Goal: Communication & Community: Answer question/provide support

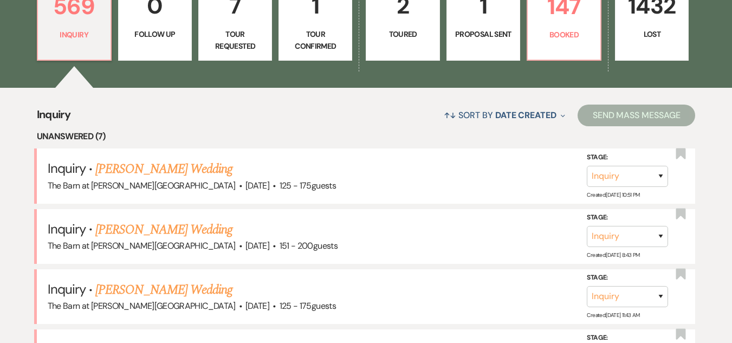
scroll to position [271, 0]
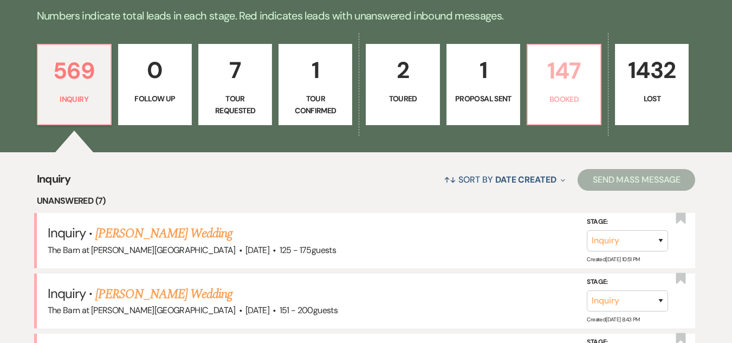
click at [559, 92] on link "147 Booked" at bounding box center [564, 84] width 75 height 81
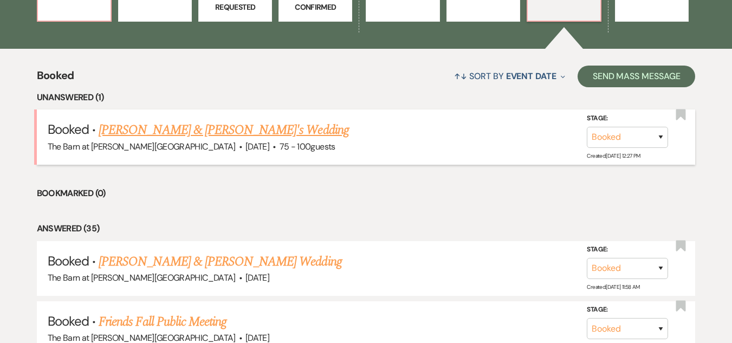
scroll to position [379, 0]
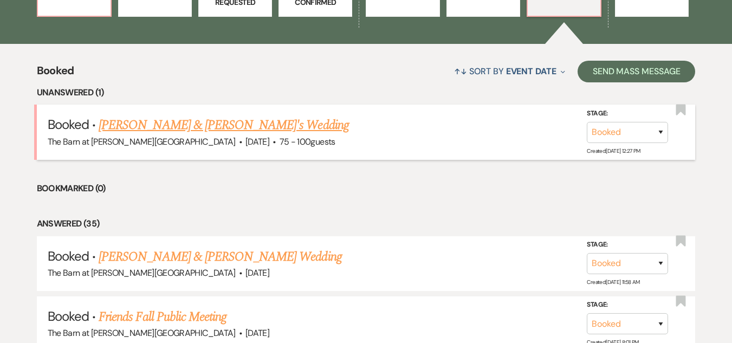
click at [211, 121] on link "[PERSON_NAME] & [PERSON_NAME]'s Wedding" at bounding box center [224, 125] width 250 height 20
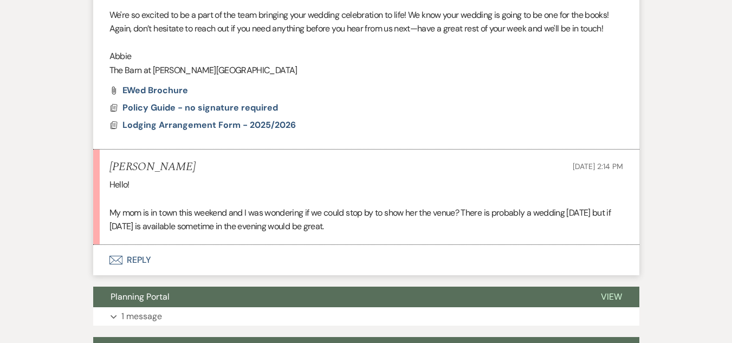
scroll to position [759, 0]
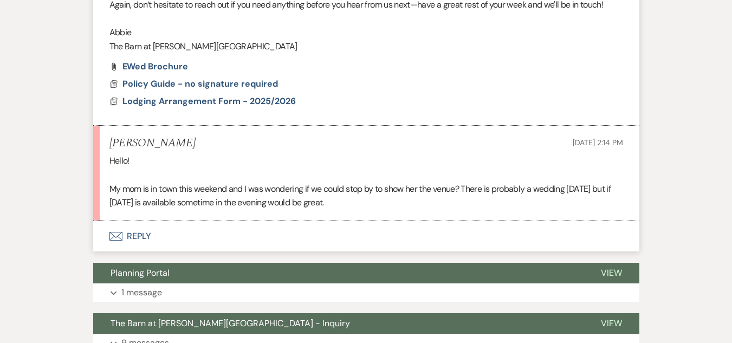
click at [133, 234] on button "Envelope Reply" at bounding box center [366, 236] width 546 height 30
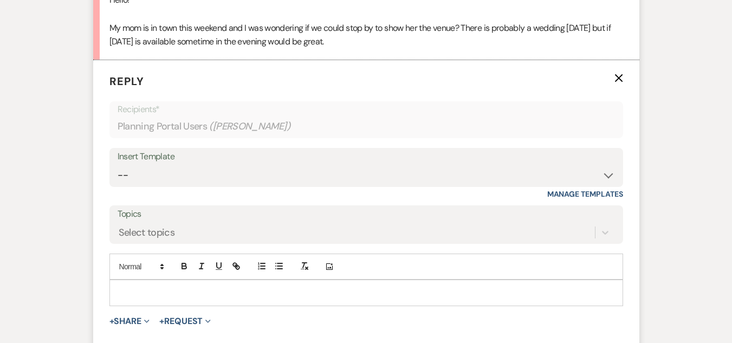
scroll to position [921, 0]
click at [226, 289] on p at bounding box center [366, 292] width 497 height 12
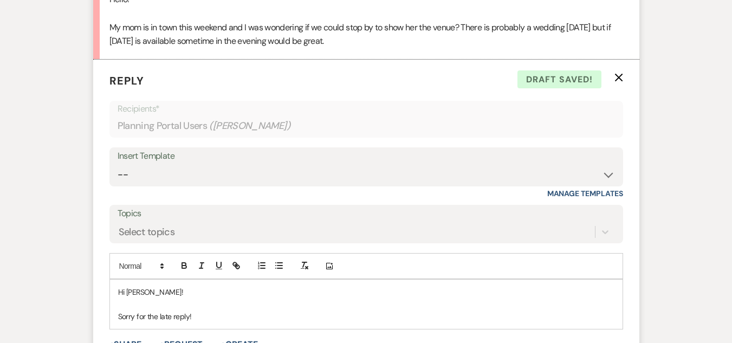
click at [120, 319] on p "Sorry for the late reply!" at bounding box center [366, 317] width 497 height 12
click at [147, 317] on p "I'm sorry for the late reply!" at bounding box center [366, 317] width 497 height 12
click at [201, 316] on p "I'm sorry I didn't see this sSaturday and for the late reply!" at bounding box center [366, 317] width 497 height 12
click at [318, 315] on p "I'm sorry I didn't see [DATE] and for the late reply!" at bounding box center [366, 317] width 497 height 12
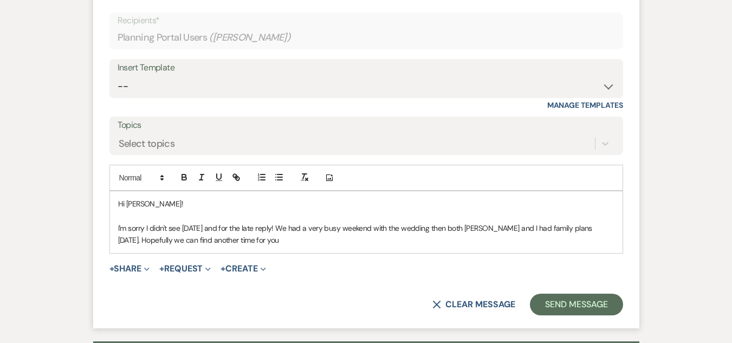
scroll to position [1018, 0]
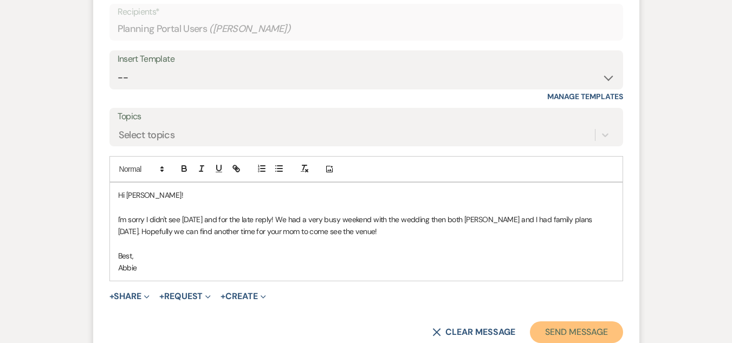
click at [560, 325] on button "Send Message" at bounding box center [576, 332] width 93 height 22
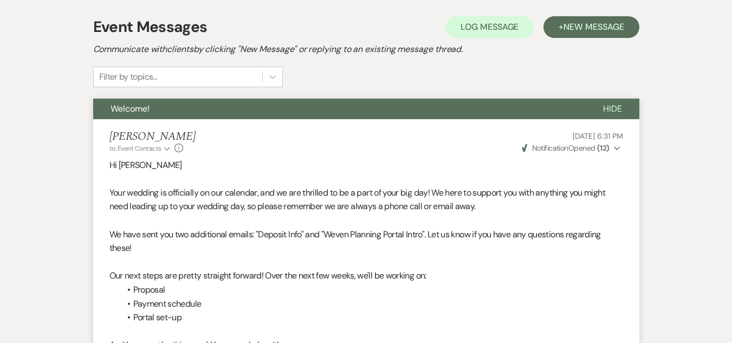
scroll to position [0, 0]
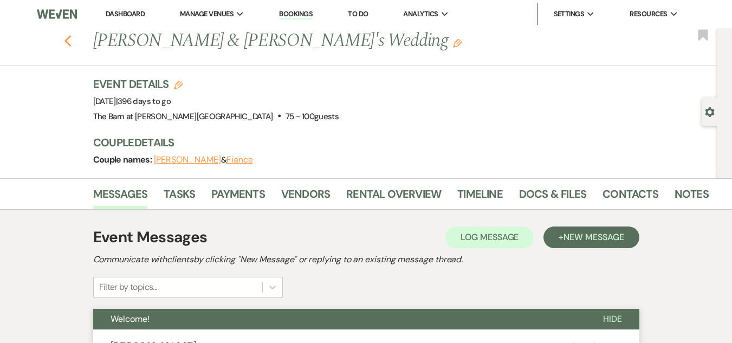
click at [72, 38] on icon "Previous" at bounding box center [68, 41] width 8 height 13
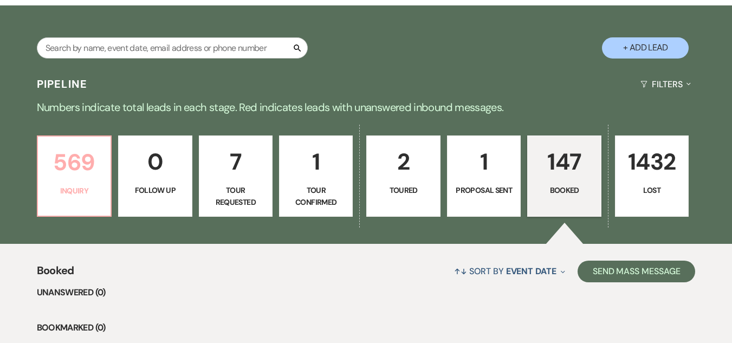
scroll to position [163, 0]
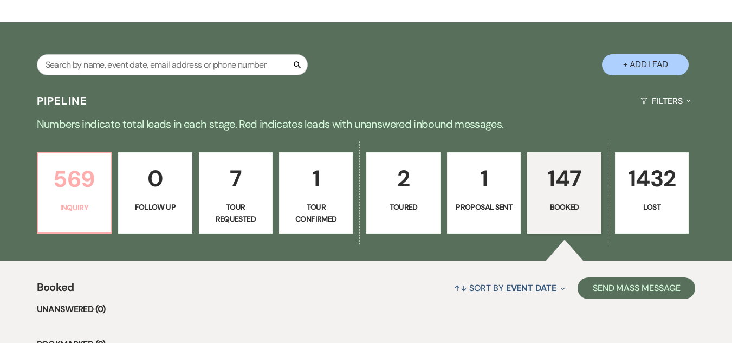
click at [59, 172] on p "569" at bounding box center [74, 179] width 60 height 36
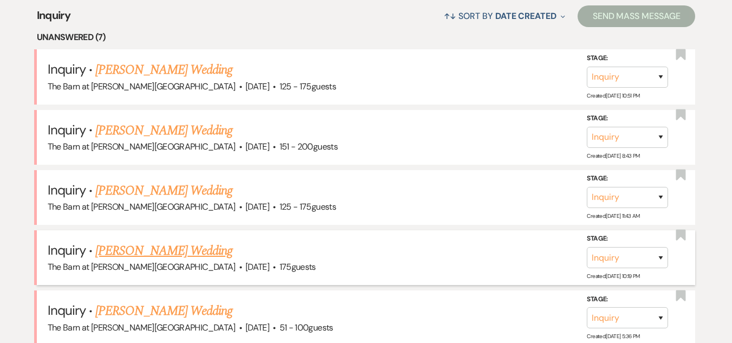
scroll to position [434, 0]
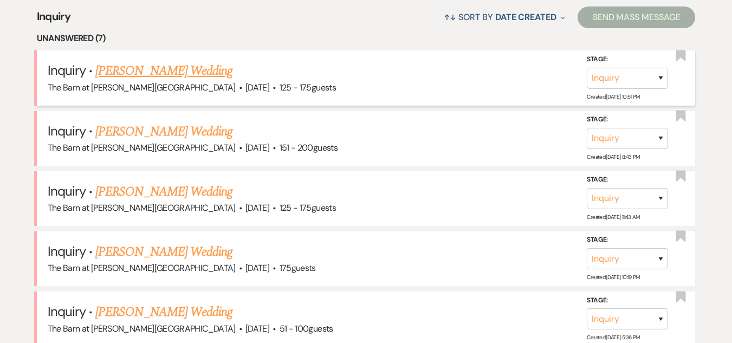
click at [192, 68] on link "[PERSON_NAME] Wedding" at bounding box center [163, 71] width 137 height 20
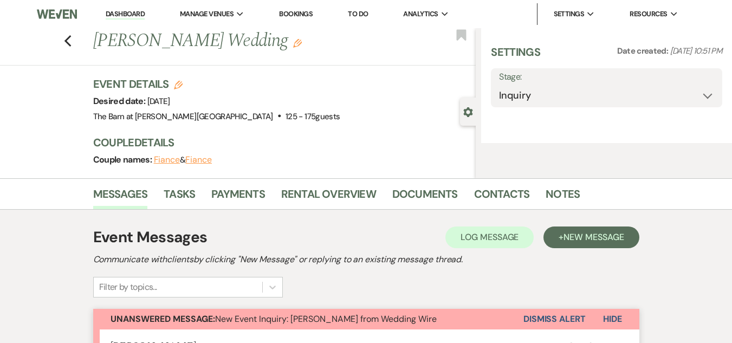
select select "3"
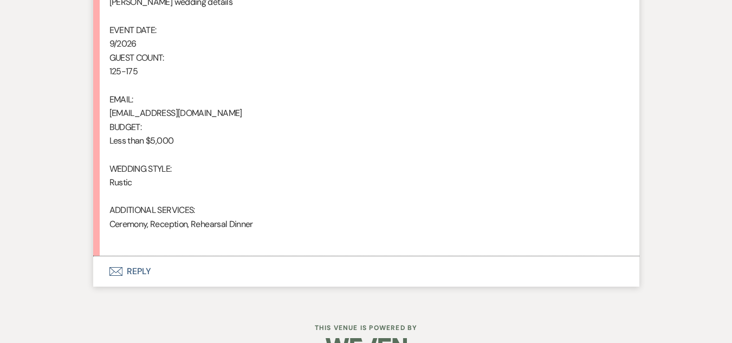
scroll to position [738, 0]
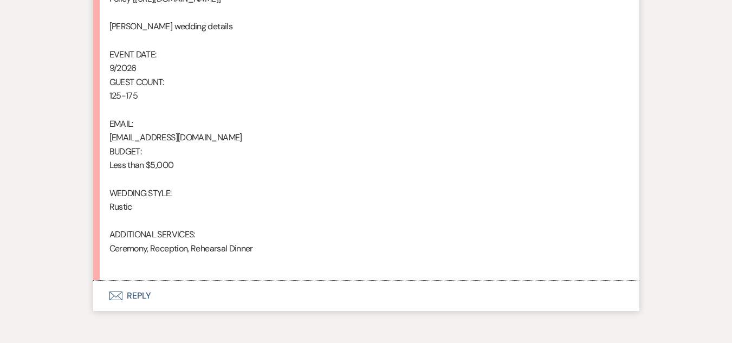
click at [140, 293] on button "Envelope Reply" at bounding box center [366, 296] width 546 height 30
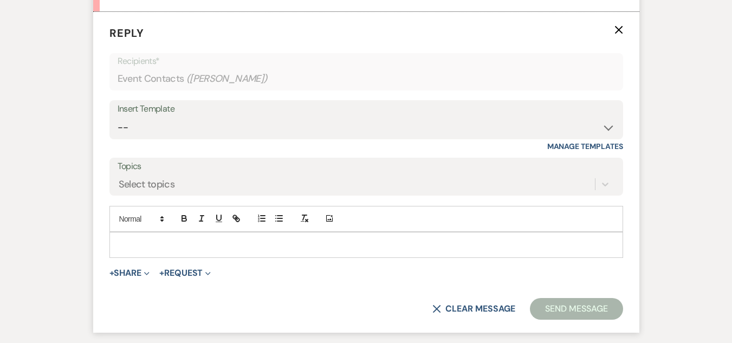
scroll to position [1008, 0]
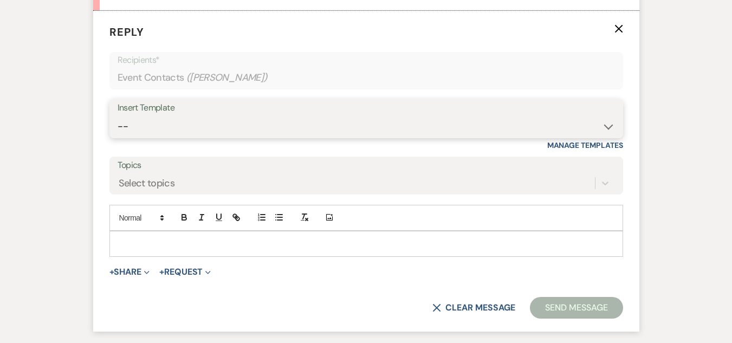
click at [300, 117] on select "-- Weven Planning Portal Introduction (Booked Events) Welcome Email Offboarding…" at bounding box center [367, 126] width 498 height 21
select select "4054"
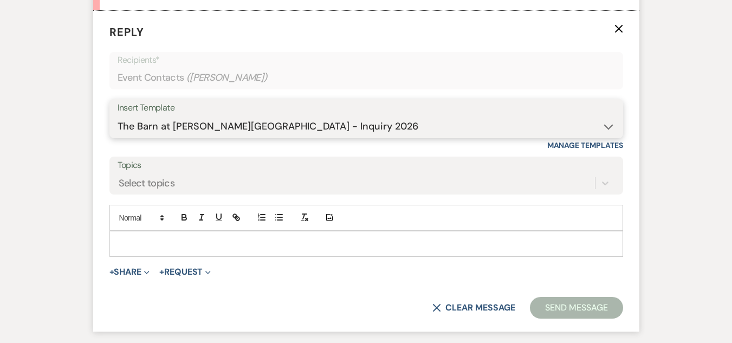
click at [118, 116] on select "-- Weven Planning Portal Introduction (Booked Events) Welcome Email Offboarding…" at bounding box center [367, 126] width 498 height 21
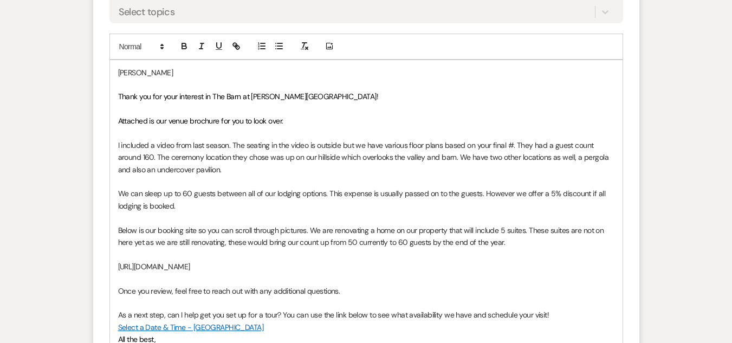
scroll to position [1225, 0]
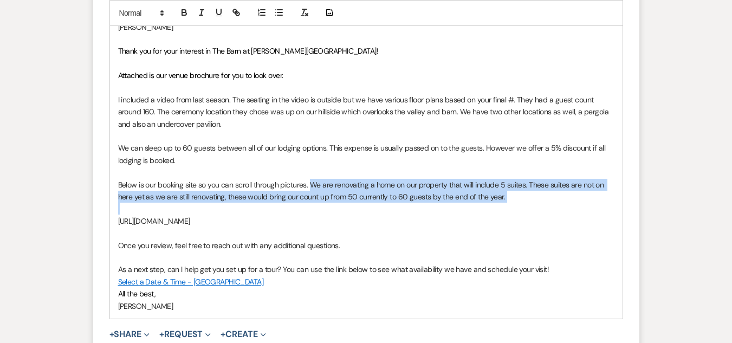
drag, startPoint x: 519, startPoint y: 205, endPoint x: 312, endPoint y: 179, distance: 208.2
click at [312, 179] on div "[PERSON_NAME] Thank you for your interest in The Barn at [PERSON_NAME][GEOGRAPH…" at bounding box center [366, 167] width 513 height 304
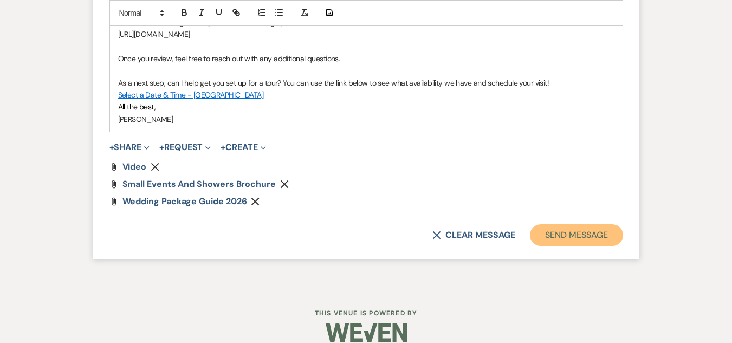
click at [557, 236] on button "Send Message" at bounding box center [576, 235] width 93 height 22
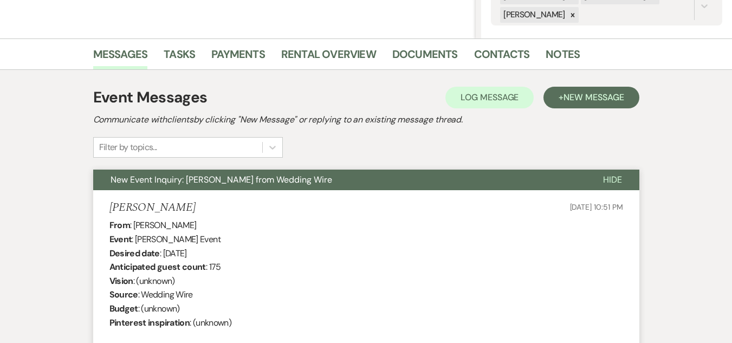
scroll to position [15, 0]
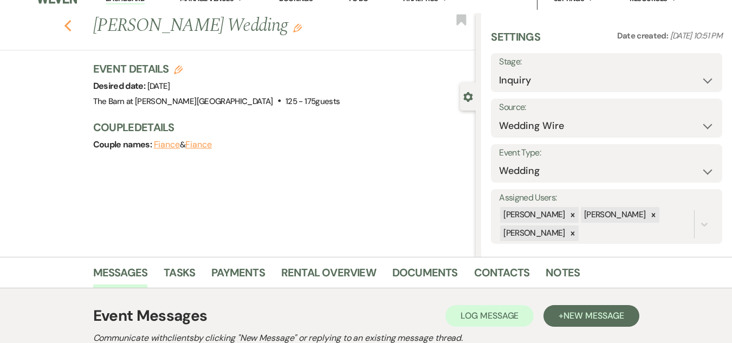
click at [69, 27] on use "button" at bounding box center [67, 26] width 7 height 12
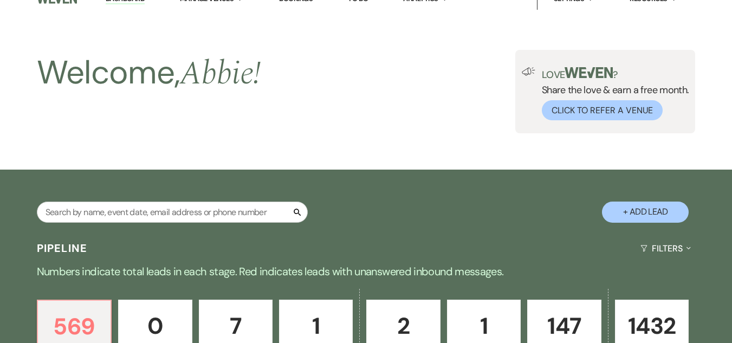
scroll to position [434, 0]
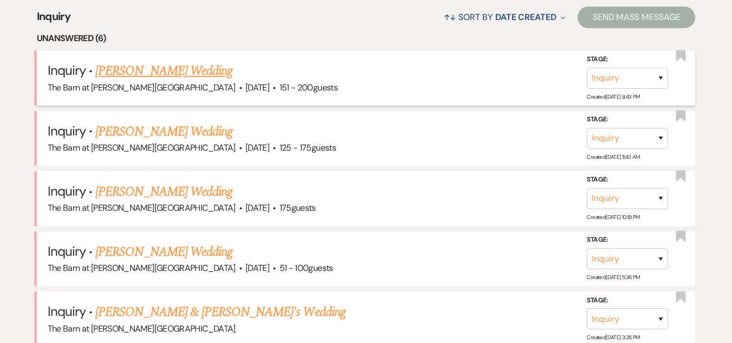
click at [182, 69] on link "[PERSON_NAME] Wedding" at bounding box center [163, 71] width 137 height 20
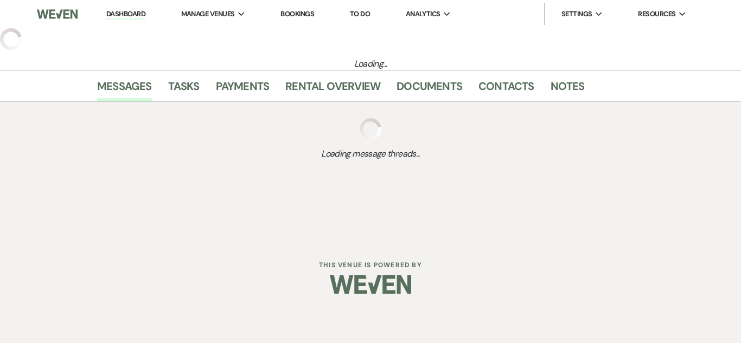
select select "2"
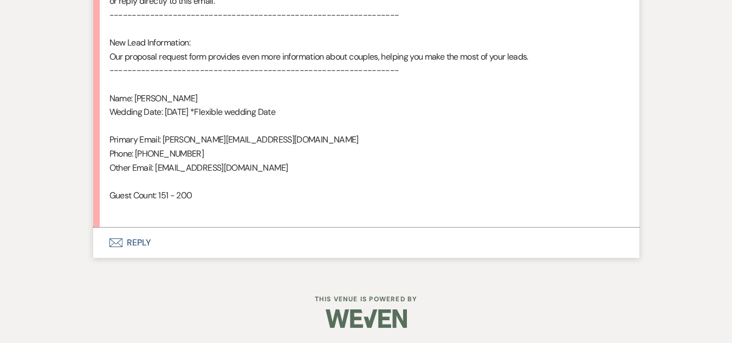
scroll to position [764, 0]
click at [134, 241] on button "Envelope Reply" at bounding box center [366, 242] width 546 height 30
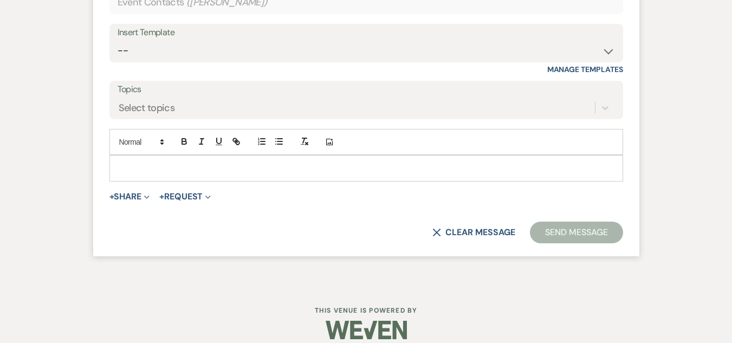
scroll to position [1068, 0]
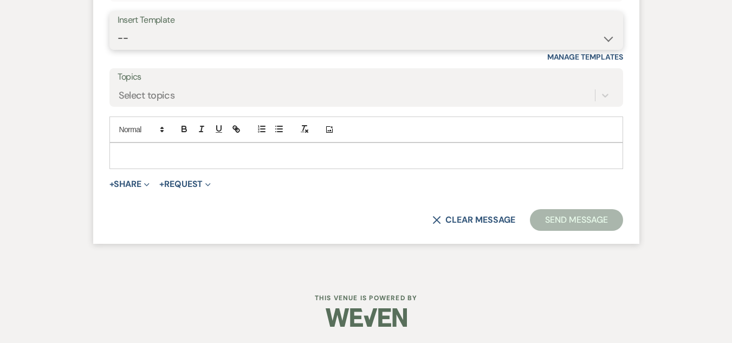
click at [315, 39] on select "-- Weven Planning Portal Introduction (Booked Events) Welcome Email Offboarding…" at bounding box center [367, 38] width 498 height 21
select select "4054"
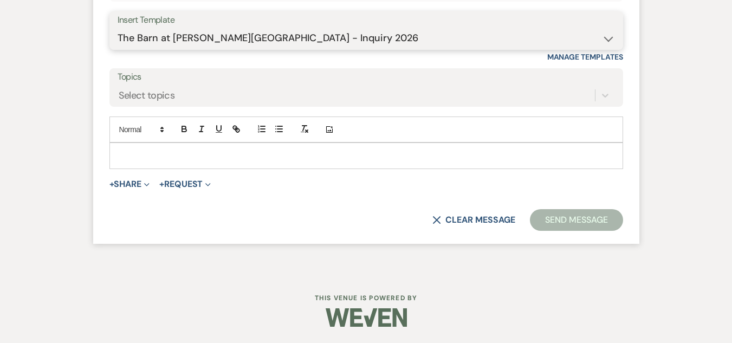
click at [118, 28] on select "-- Weven Planning Portal Introduction (Booked Events) Welcome Email Offboarding…" at bounding box center [367, 38] width 498 height 21
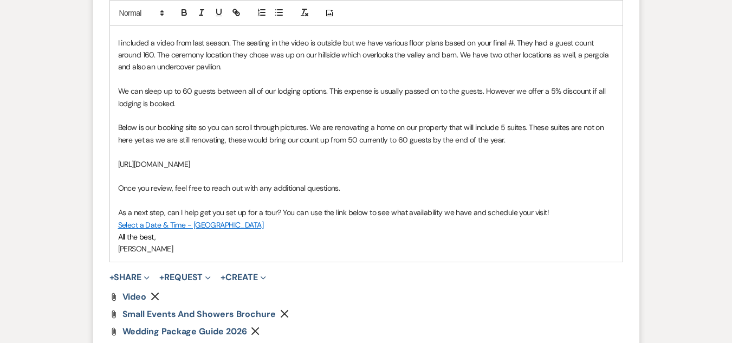
scroll to position [1285, 0]
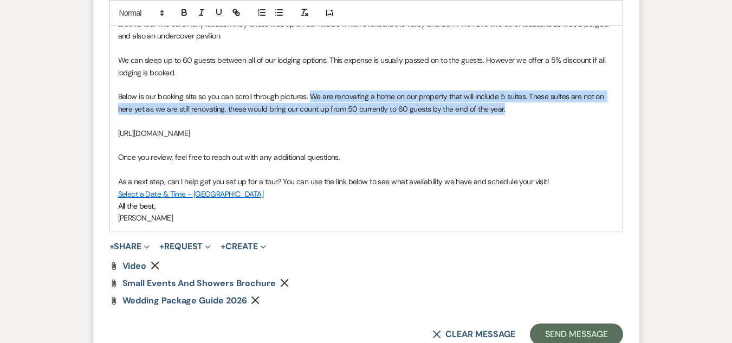
drag, startPoint x: 523, startPoint y: 110, endPoint x: 313, endPoint y: 97, distance: 210.7
click at [313, 97] on p "Below is our booking site so you can scroll through pictures. We are renovating…" at bounding box center [366, 103] width 497 height 24
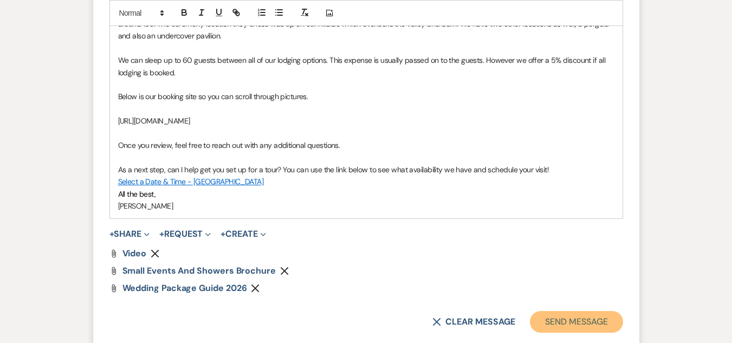
click at [589, 319] on button "Send Message" at bounding box center [576, 322] width 93 height 22
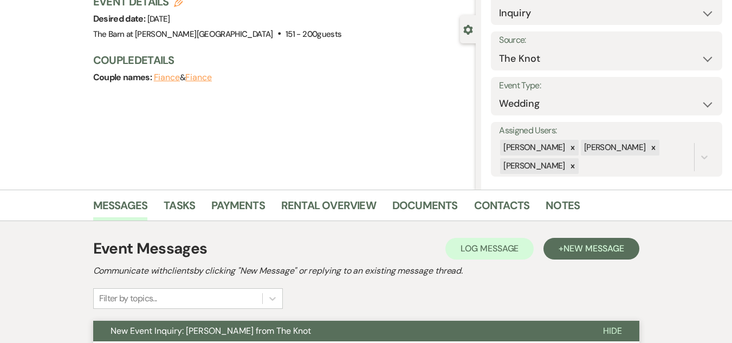
scroll to position [0, 0]
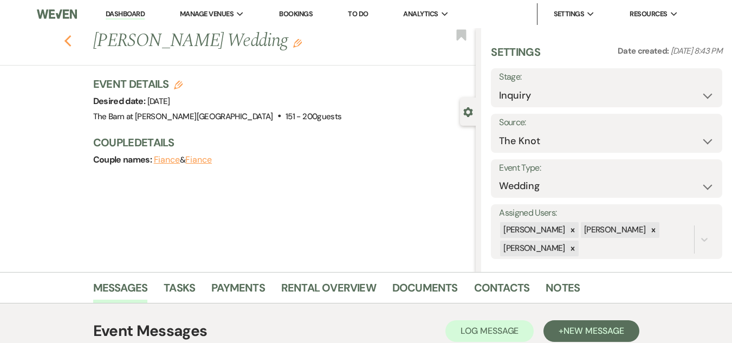
click at [72, 36] on icon "Previous" at bounding box center [68, 41] width 8 height 13
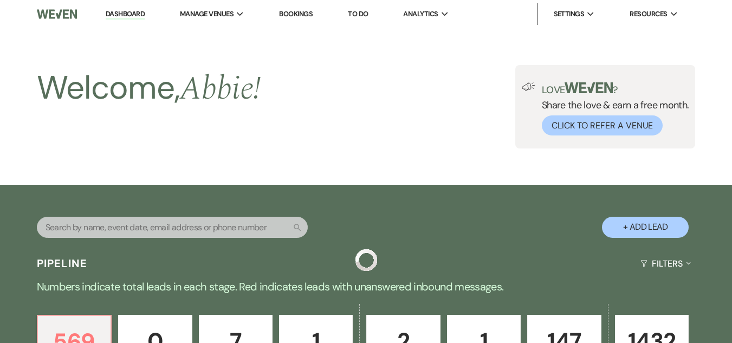
scroll to position [434, 0]
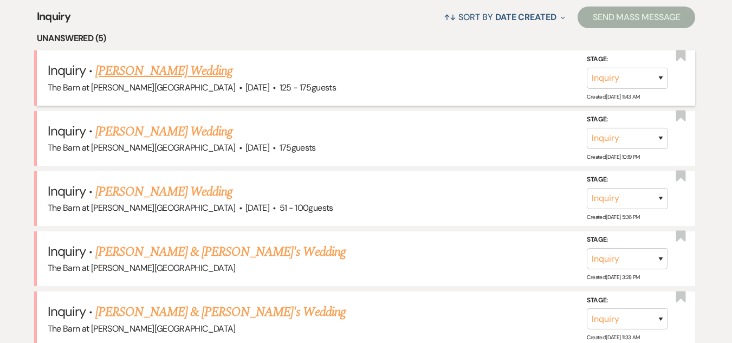
click at [195, 70] on link "[PERSON_NAME] Wedding" at bounding box center [163, 71] width 137 height 20
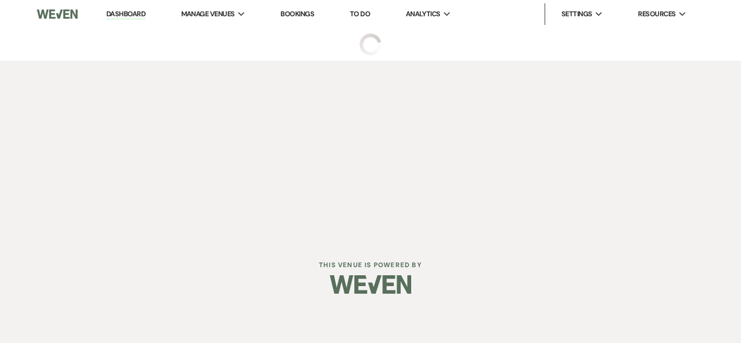
select select "3"
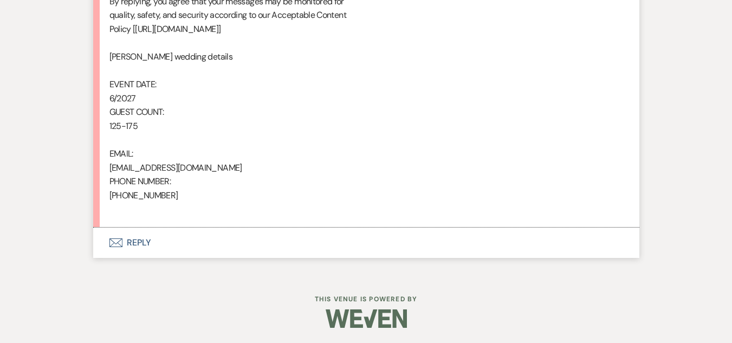
scroll to position [723, 0]
click at [138, 236] on button "Envelope Reply" at bounding box center [366, 242] width 546 height 30
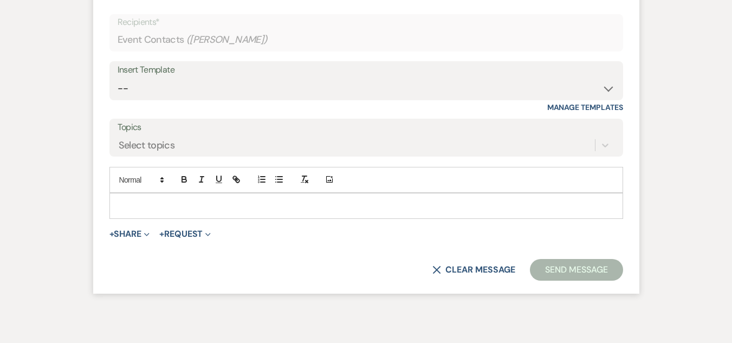
scroll to position [993, 0]
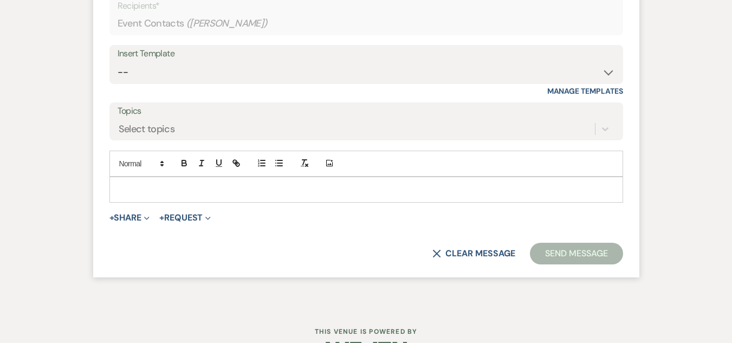
click at [317, 192] on p at bounding box center [366, 190] width 497 height 12
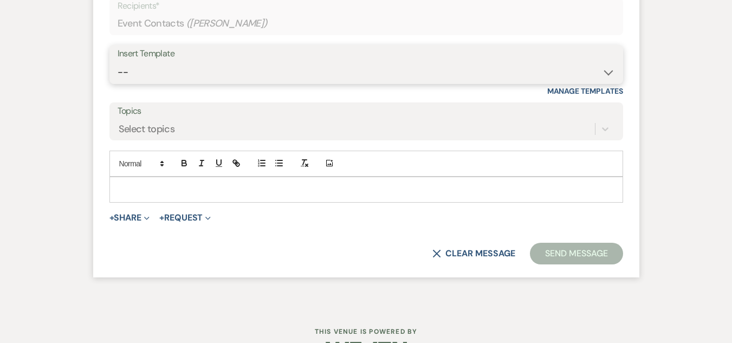
click at [363, 76] on select "-- Weven Planning Portal Introduction (Booked Events) Welcome Email Offboarding…" at bounding box center [367, 72] width 498 height 21
select select "5124"
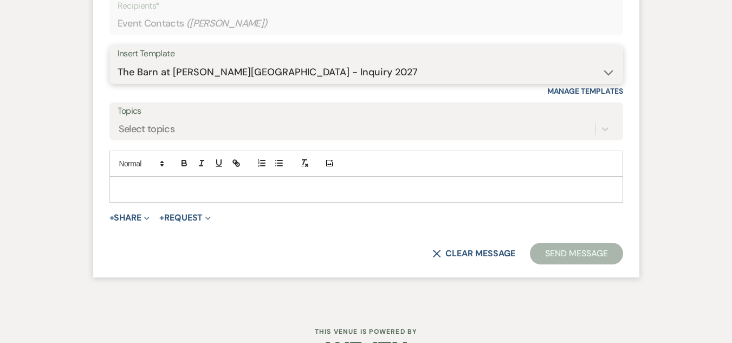
click at [118, 62] on select "-- Weven Planning Portal Introduction (Booked Events) Welcome Email Offboarding…" at bounding box center [367, 72] width 498 height 21
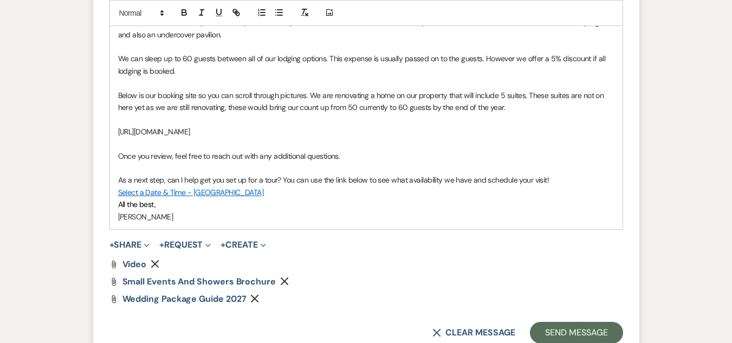
scroll to position [1264, 0]
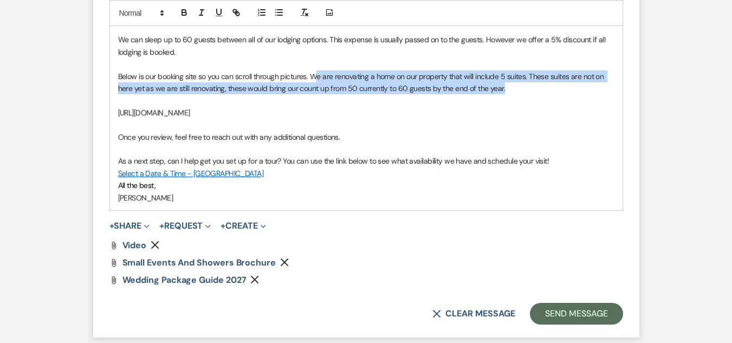
drag, startPoint x: 519, startPoint y: 91, endPoint x: 314, endPoint y: 81, distance: 205.2
click at [314, 81] on p "Below is our booking site so you can scroll through pictures. We are renovating…" at bounding box center [366, 82] width 497 height 24
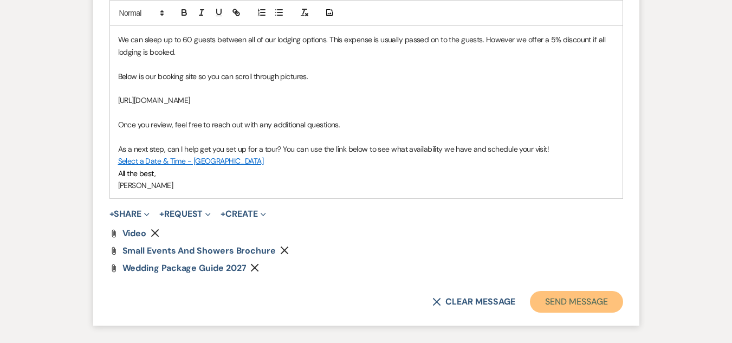
click at [565, 299] on button "Send Message" at bounding box center [576, 302] width 93 height 22
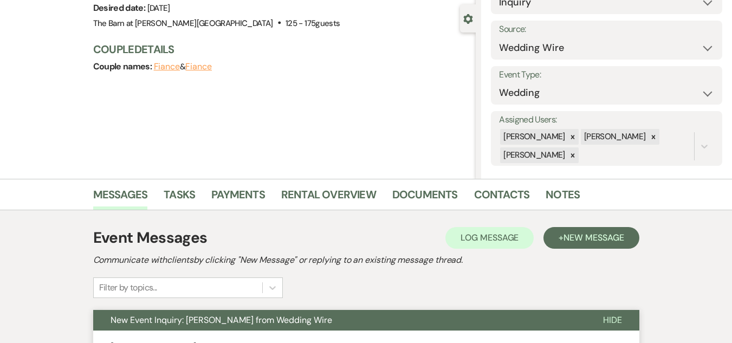
scroll to position [0, 0]
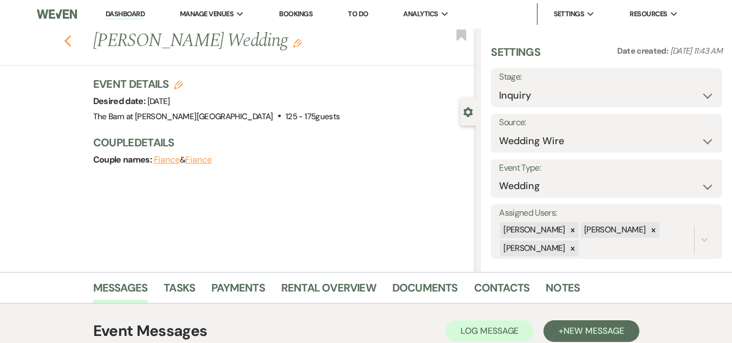
click at [72, 41] on icon "Previous" at bounding box center [68, 41] width 8 height 13
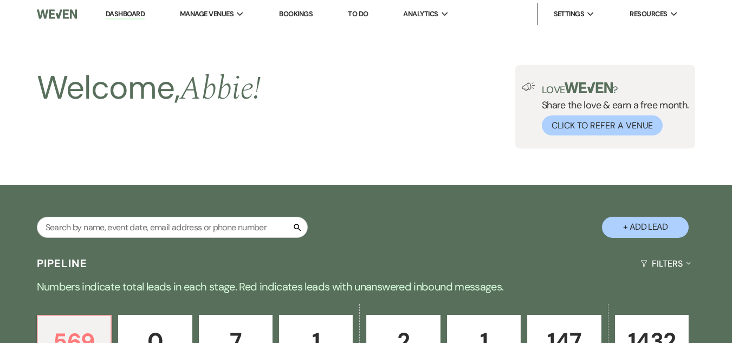
scroll to position [434, 0]
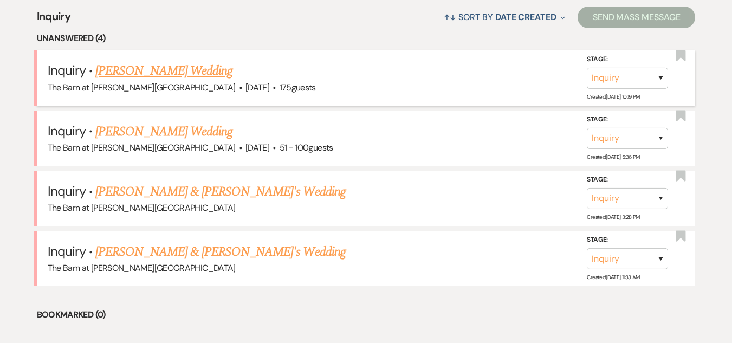
click at [184, 65] on link "[PERSON_NAME] Wedding" at bounding box center [163, 71] width 137 height 20
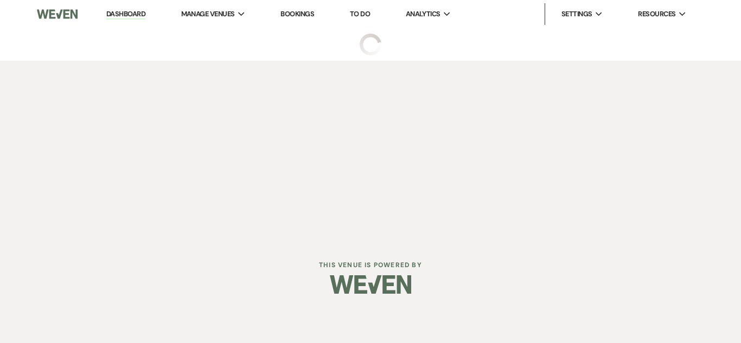
select select "3"
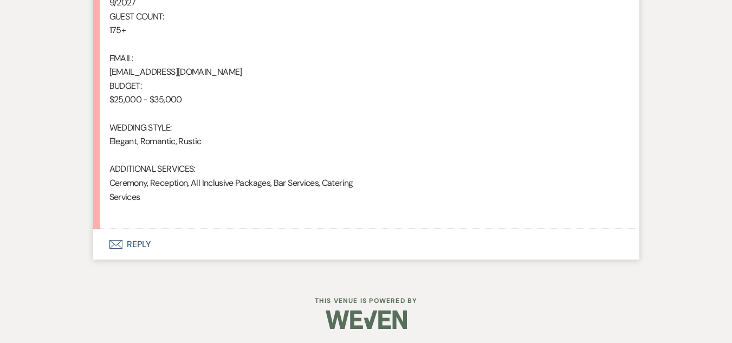
scroll to position [806, 0]
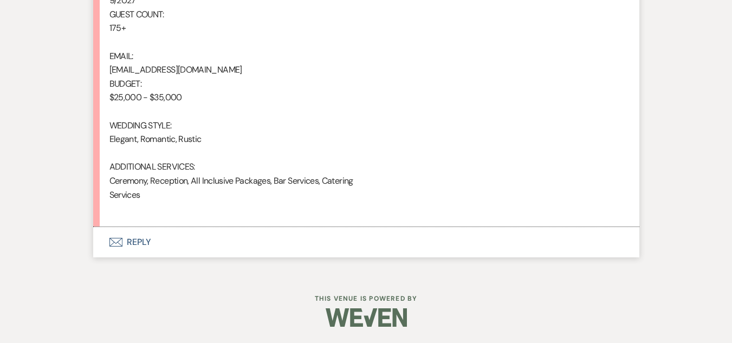
click at [139, 242] on button "Envelope Reply" at bounding box center [366, 242] width 546 height 30
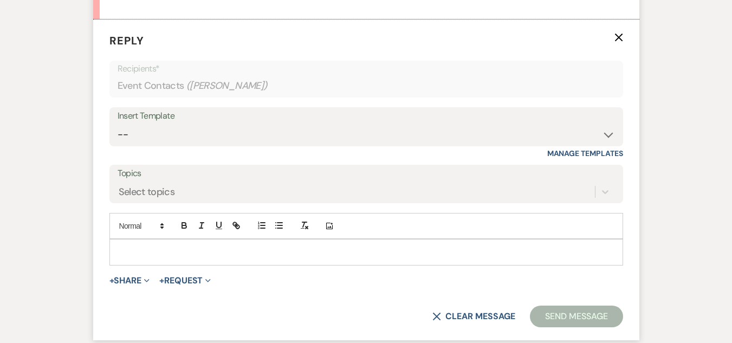
scroll to position [1022, 0]
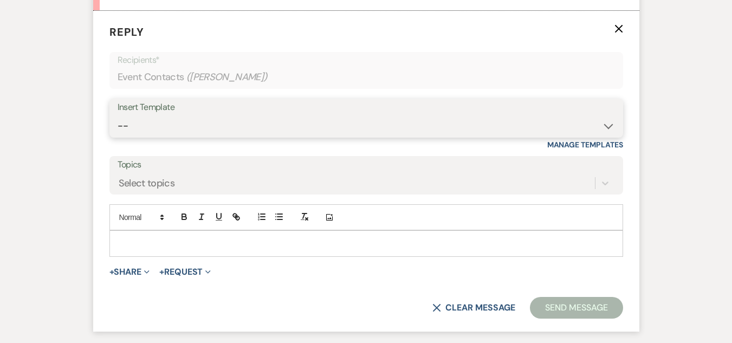
click at [336, 131] on select "-- Weven Planning Portal Introduction (Booked Events) Welcome Email Offboarding…" at bounding box center [367, 125] width 498 height 21
click at [332, 126] on select "-- Weven Planning Portal Introduction (Booked Events) Welcome Email Offboarding…" at bounding box center [367, 125] width 498 height 21
select select "5124"
click at [118, 115] on select "-- Weven Planning Portal Introduction (Booked Events) Welcome Email Offboarding…" at bounding box center [367, 125] width 498 height 21
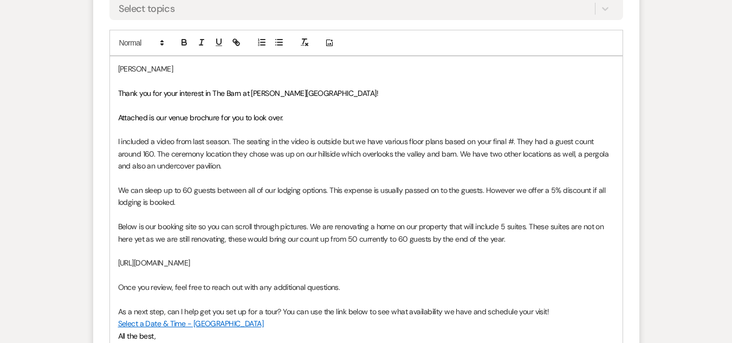
scroll to position [1272, 0]
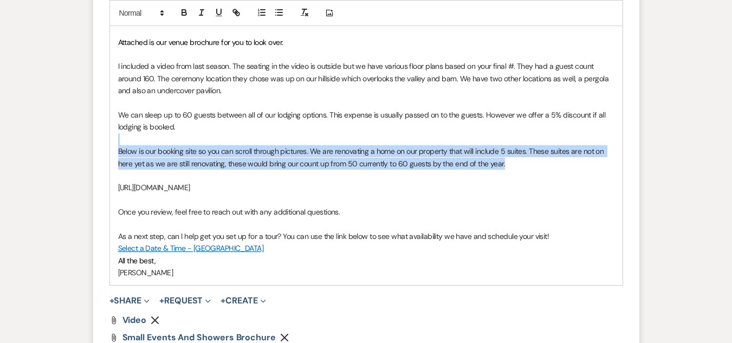
drag, startPoint x: 506, startPoint y: 165, endPoint x: 313, endPoint y: 143, distance: 194.8
click at [313, 143] on div "[PERSON_NAME] Thank you for your interest in The Barn at [PERSON_NAME][GEOGRAPH…" at bounding box center [366, 133] width 513 height 304
click at [312, 153] on span "Below is our booking site so you can scroll through pictures. We are renovating…" at bounding box center [362, 157] width 488 height 22
drag, startPoint x: 312, startPoint y: 153, endPoint x: 532, endPoint y: 168, distance: 221.1
click at [528, 164] on p "Below is our booking site so you can scroll through pictures. We are renovating…" at bounding box center [366, 157] width 497 height 24
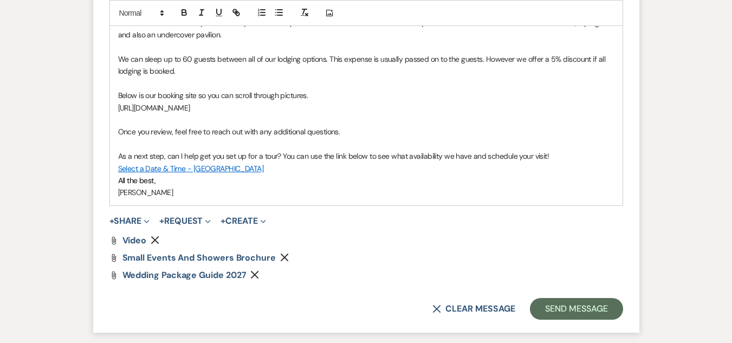
scroll to position [1380, 0]
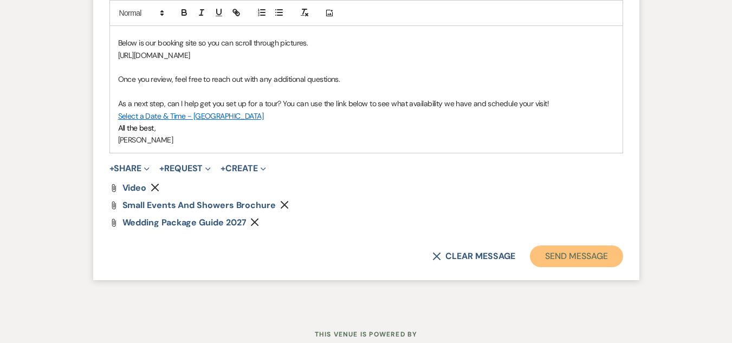
click at [581, 253] on button "Send Message" at bounding box center [576, 257] width 93 height 22
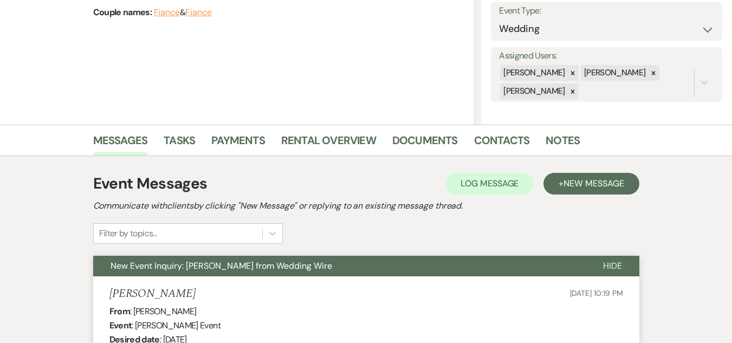
scroll to position [0, 0]
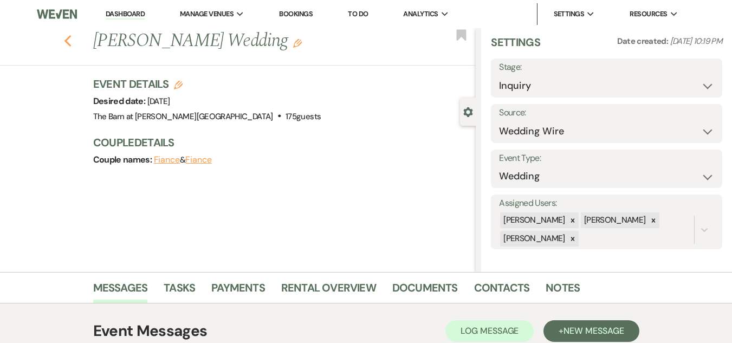
click at [72, 43] on icon "Previous" at bounding box center [68, 41] width 8 height 13
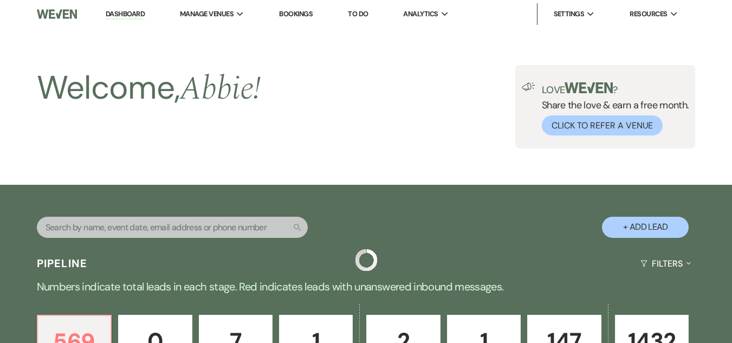
scroll to position [434, 0]
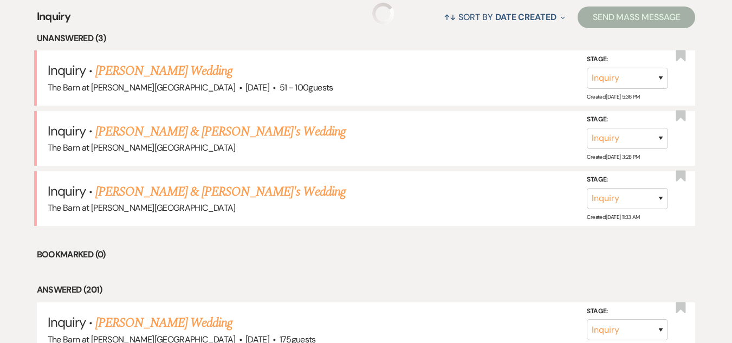
click at [140, 65] on link "[PERSON_NAME] Wedding" at bounding box center [163, 71] width 137 height 20
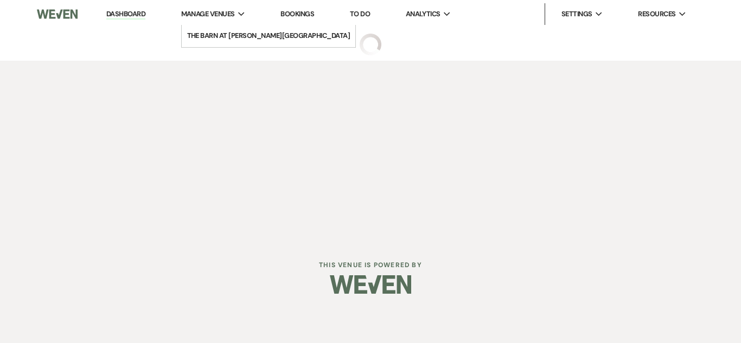
select select "2"
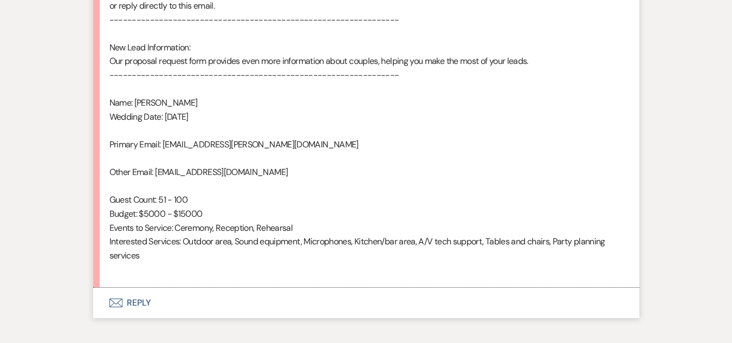
scroll to position [705, 0]
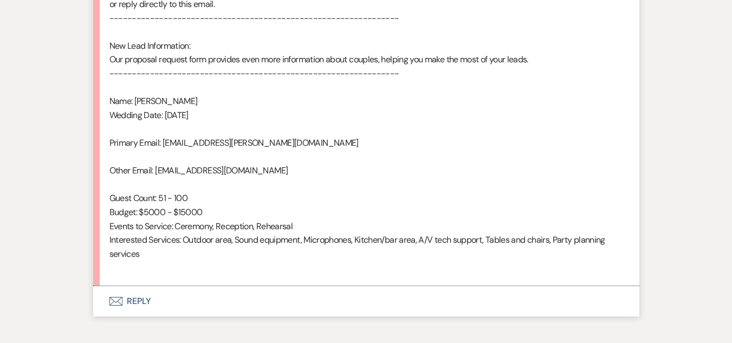
click at [142, 297] on button "Envelope Reply" at bounding box center [366, 301] width 546 height 30
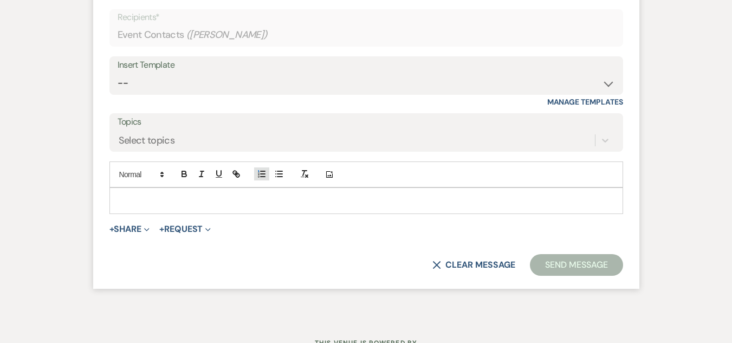
scroll to position [1034, 0]
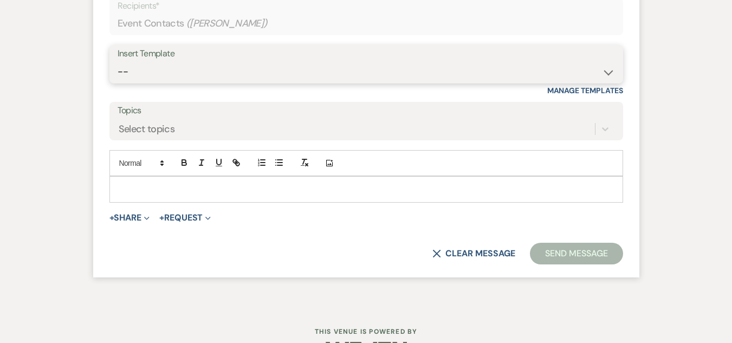
click at [311, 71] on select "-- Weven Planning Portal Introduction (Booked Events) Welcome Email Offboarding…" at bounding box center [367, 71] width 498 height 21
select select "5124"
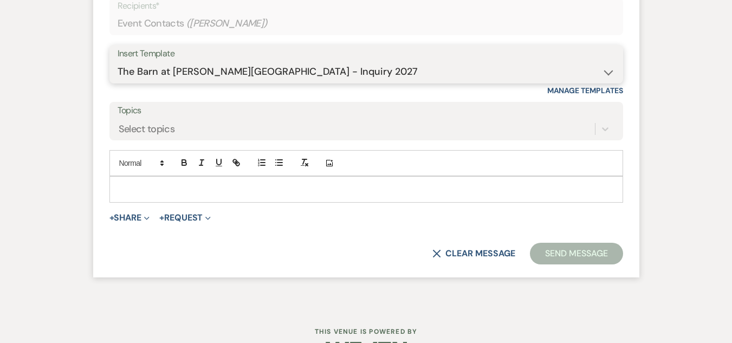
click at [118, 61] on select "-- Weven Planning Portal Introduction (Booked Events) Welcome Email Offboarding…" at bounding box center [367, 71] width 498 height 21
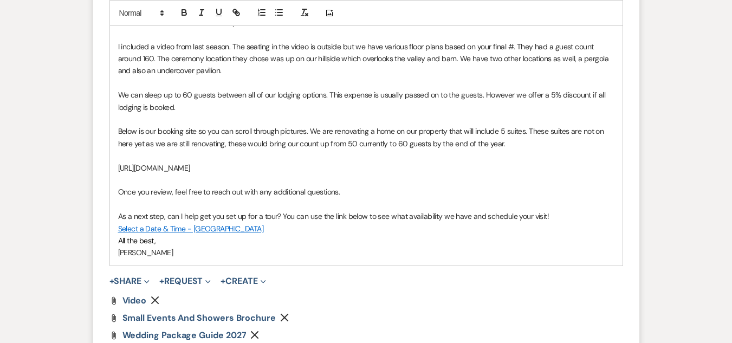
scroll to position [1251, 0]
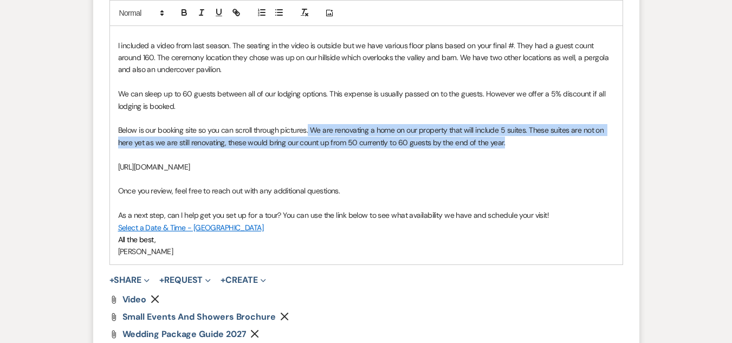
drag, startPoint x: 519, startPoint y: 147, endPoint x: 310, endPoint y: 132, distance: 210.3
click at [310, 132] on p "Below is our booking site so you can scroll through pictures. We are renovating…" at bounding box center [366, 136] width 497 height 24
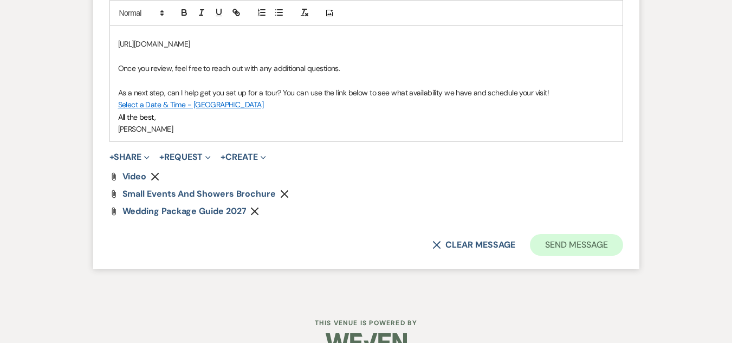
scroll to position [1387, 0]
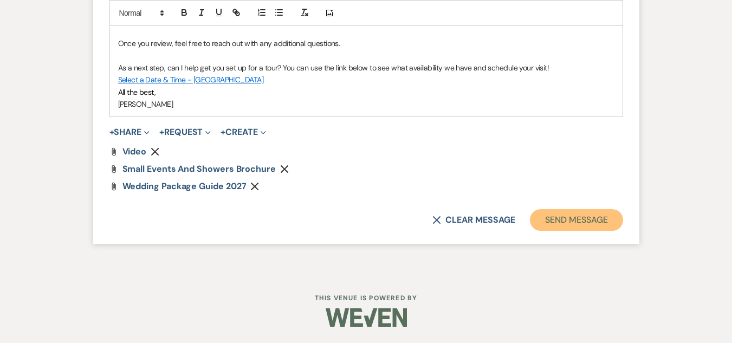
click at [597, 220] on button "Send Message" at bounding box center [576, 220] width 93 height 22
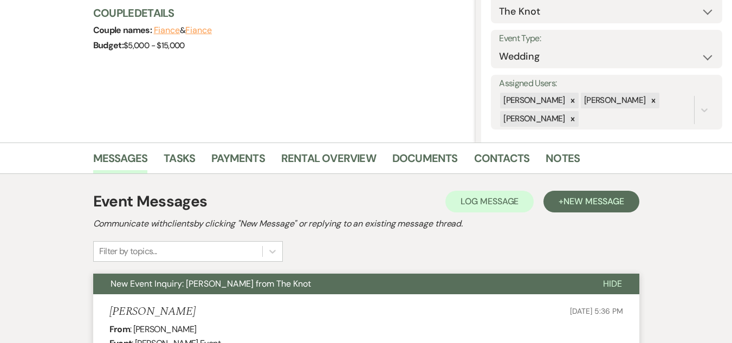
scroll to position [0, 0]
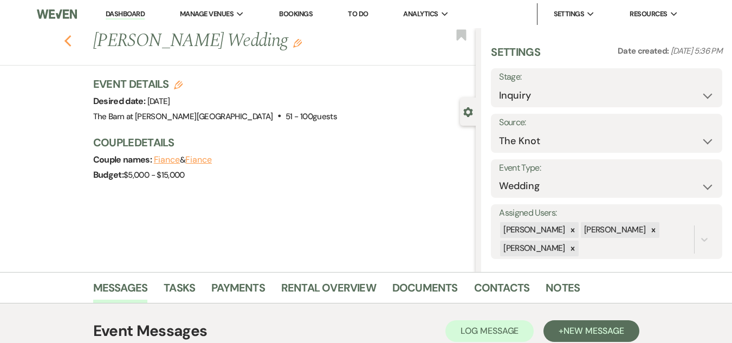
click at [72, 40] on icon "Previous" at bounding box center [68, 41] width 8 height 13
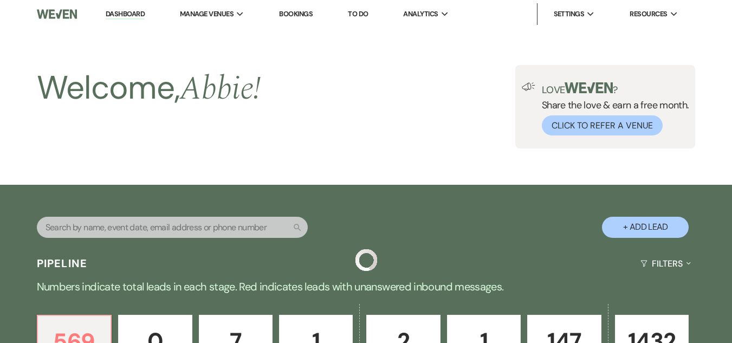
scroll to position [434, 0]
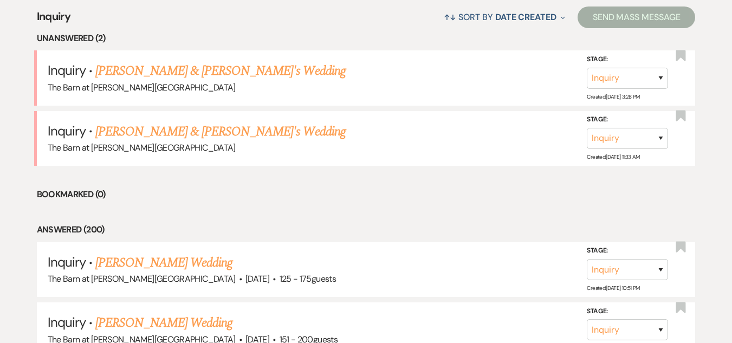
click at [174, 69] on link "[PERSON_NAME] & [PERSON_NAME]'s Wedding" at bounding box center [220, 71] width 250 height 20
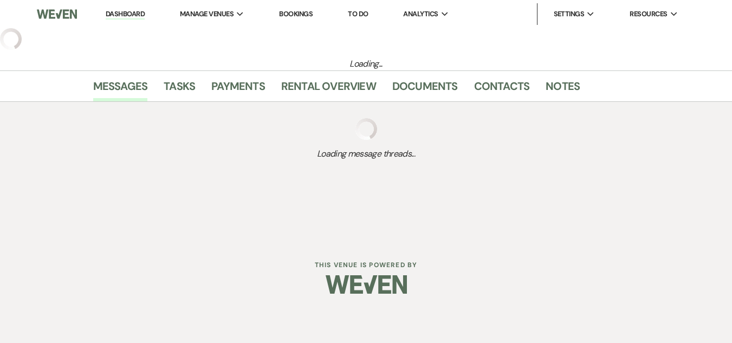
select select "5"
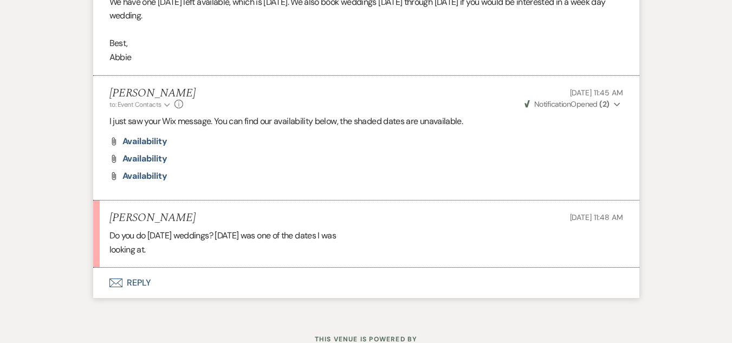
scroll to position [1020, 0]
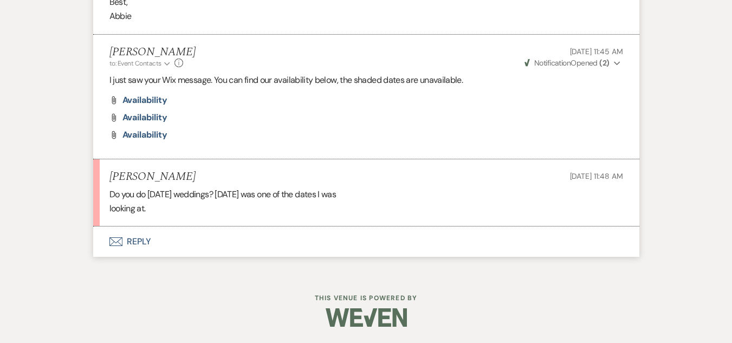
click at [138, 239] on button "Envelope Reply" at bounding box center [366, 242] width 546 height 30
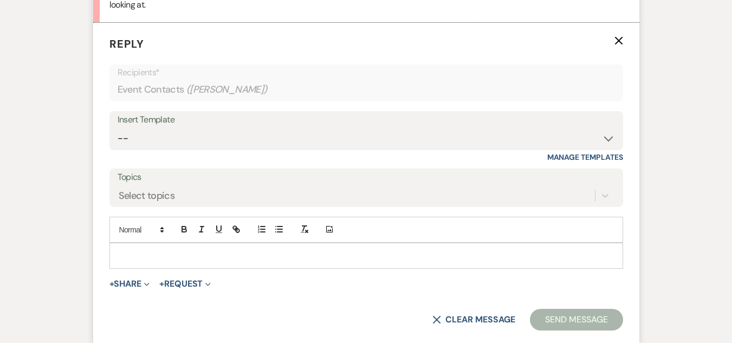
scroll to position [1236, 0]
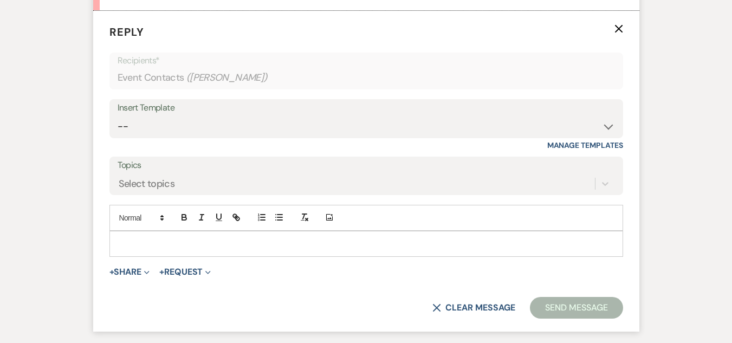
click at [194, 245] on p at bounding box center [366, 244] width 497 height 12
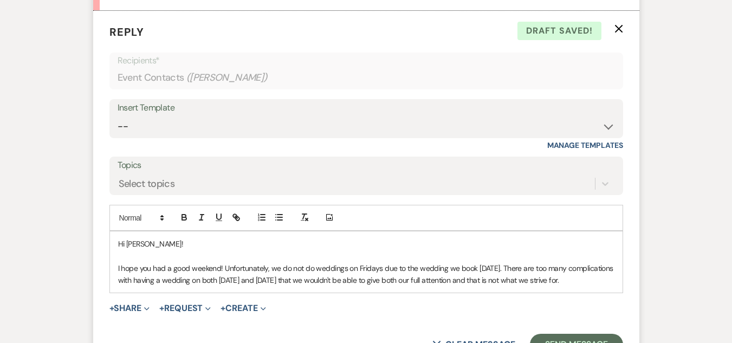
scroll to position [1290, 0]
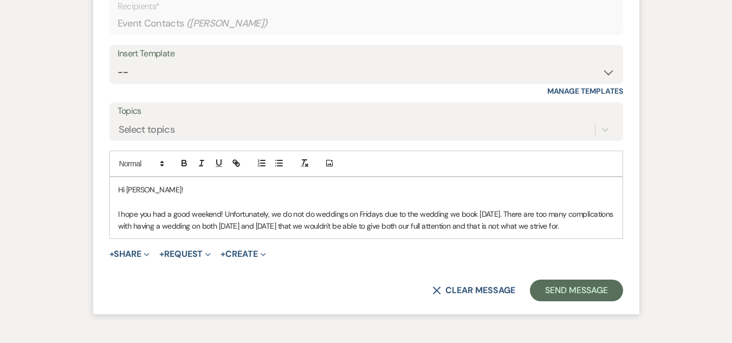
click at [452, 224] on p "I hope you had a good weekend! Unfortunately, we do not do weddings on Fridays …" at bounding box center [366, 220] width 497 height 24
click at [207, 233] on p "I hope you had a good weekend! Unfortunately, we do not do weddings on Fridays …" at bounding box center [366, 220] width 497 height 24
drag, startPoint x: 474, startPoint y: 216, endPoint x: 465, endPoint y: 215, distance: 9.3
click at [467, 215] on p "I hope you had a good weekend! Unfortunately, we do not do weddings on Fridays …" at bounding box center [366, 220] width 497 height 24
drag, startPoint x: 463, startPoint y: 215, endPoint x: 458, endPoint y: 215, distance: 5.4
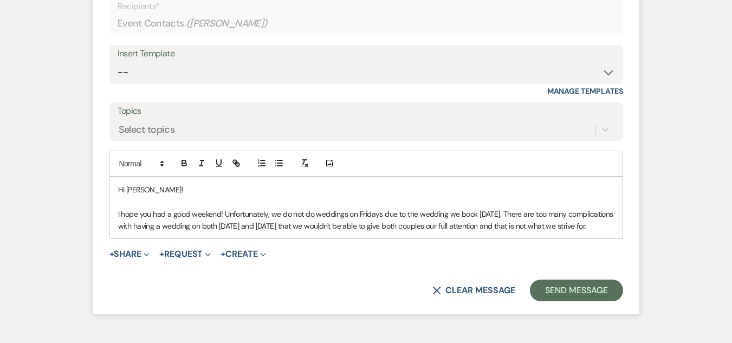
click at [458, 215] on p "I hope you had a good weekend! Unfortunately, we do not do weddings on Fridays …" at bounding box center [366, 220] width 497 height 24
click at [471, 213] on p "I hope you had a good weekend! Unfortunately, we do not do weddings on Fridays …" at bounding box center [366, 220] width 497 height 24
click at [470, 213] on p "I hope you had a good weekend! Unfortunately, we do not do weddings on Fridays …" at bounding box center [366, 220] width 497 height 24
click at [469, 213] on p "I hope you had a good weekend! Unfortunately, we do not do weddings on Fridays …" at bounding box center [366, 220] width 497 height 24
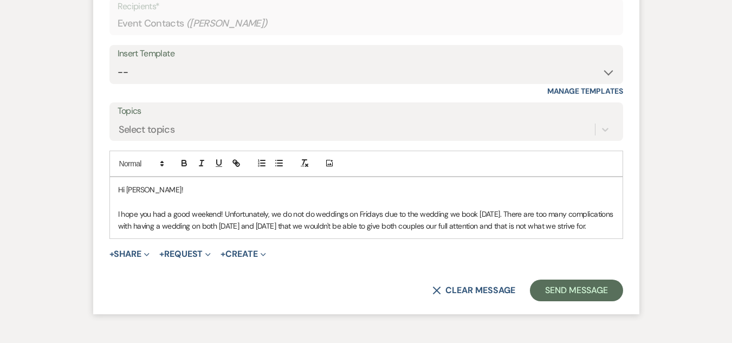
click at [459, 213] on p "I hope you had a good weekend! Unfortunately, we do not do weddings on Fridays …" at bounding box center [366, 220] width 497 height 24
click at [469, 214] on p "I hope you had a good weekend! Unfortunately, we do not do weddings on Fridays …" at bounding box center [366, 220] width 497 height 24
click at [413, 212] on p "I hope you had a good weekend! Unfortunately, we do not do weddings on Fridays …" at bounding box center [366, 220] width 497 height 24
drag, startPoint x: 217, startPoint y: 227, endPoint x: 283, endPoint y: 231, distance: 66.3
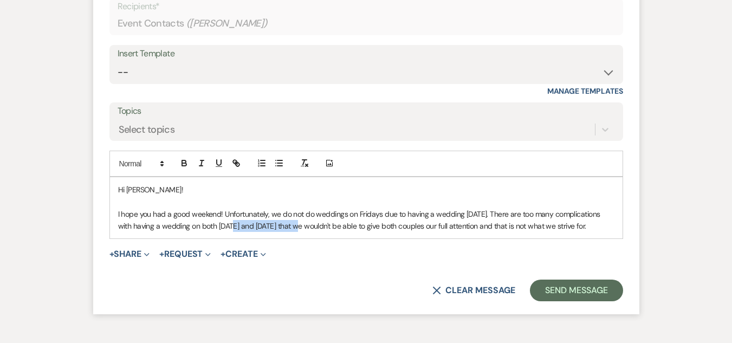
click at [283, 231] on p "I hope you had a good weekend! Unfortunately, we do not do weddings on Fridays …" at bounding box center [366, 220] width 497 height 24
click at [552, 229] on p "I hope you had a good weekend! Unfortunately, we do not do weddings on Fridays …" at bounding box center [366, 220] width 497 height 24
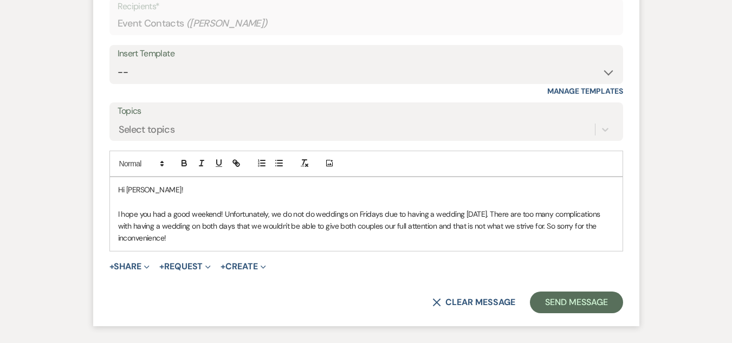
drag, startPoint x: 548, startPoint y: 229, endPoint x: 543, endPoint y: 227, distance: 5.7
click at [546, 229] on p "I hope you had a good weekend! Unfortunately, we do not do weddings on Fridays …" at bounding box center [366, 226] width 497 height 36
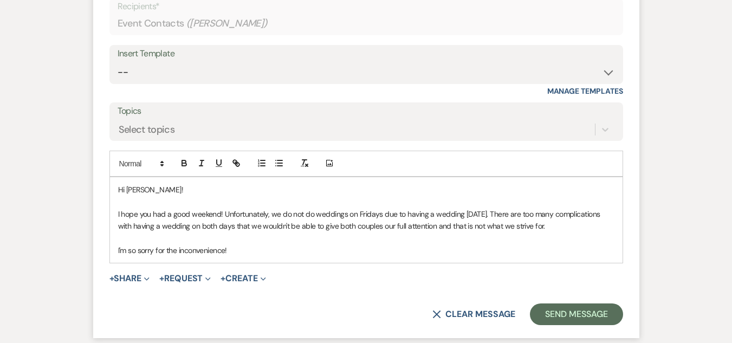
click at [224, 213] on p "I hope you had a good weekend! Unfortunately, we do not do weddings on Fridays …" at bounding box center [366, 220] width 497 height 24
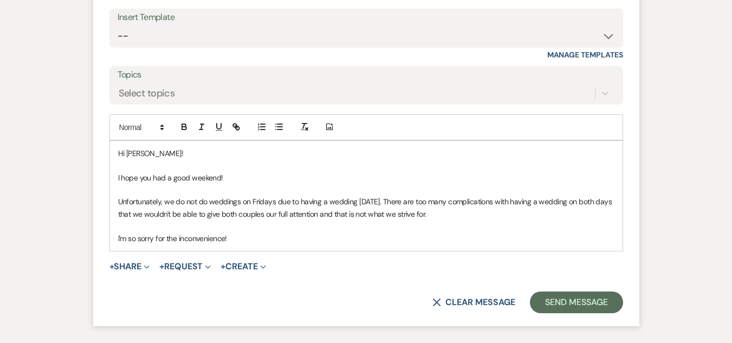
scroll to position [1344, 0]
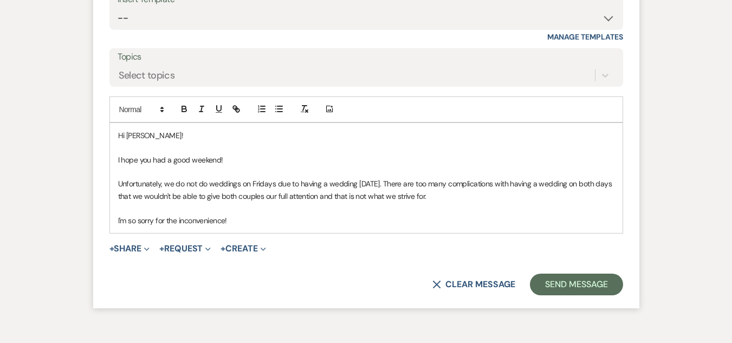
click at [464, 192] on p "Unfortunately, we do not do weddings on Fridays due to having a wedding [DATE].…" at bounding box center [366, 190] width 497 height 24
click at [265, 227] on p "I'm so sorry for the inconvenience!" at bounding box center [366, 221] width 497 height 12
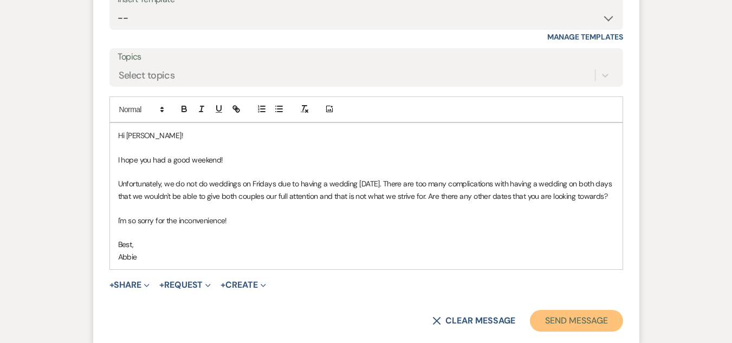
click at [558, 329] on button "Send Message" at bounding box center [576, 321] width 93 height 22
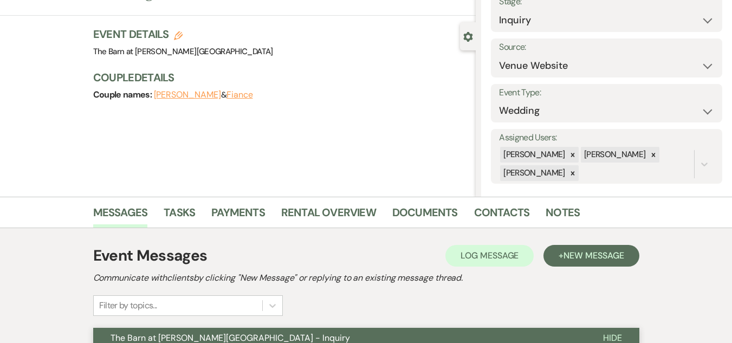
scroll to position [0, 0]
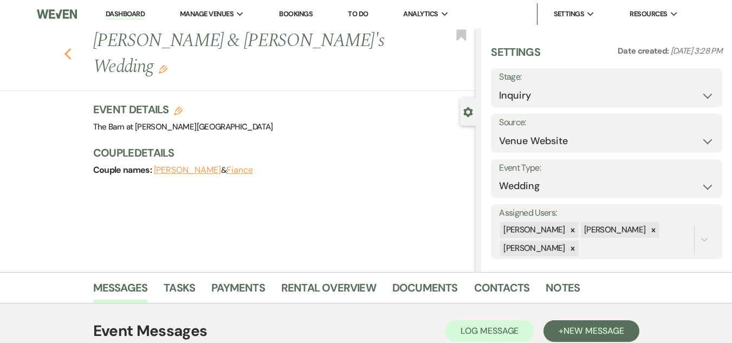
click at [71, 48] on use "button" at bounding box center [67, 54] width 7 height 12
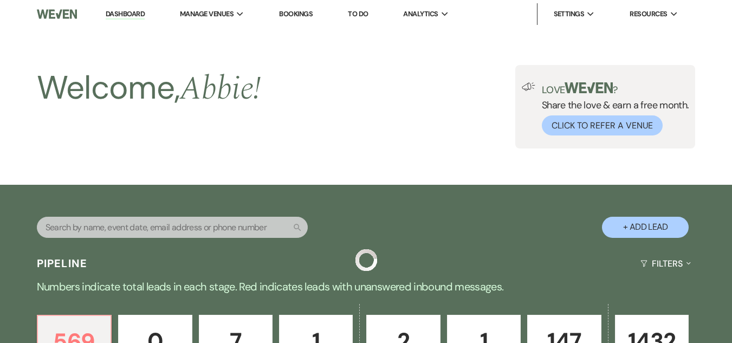
scroll to position [434, 0]
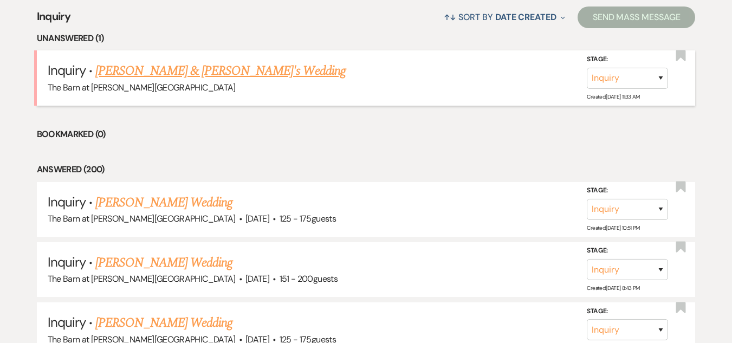
click at [196, 65] on link "[PERSON_NAME] & [PERSON_NAME]'s Wedding" at bounding box center [220, 71] width 250 height 20
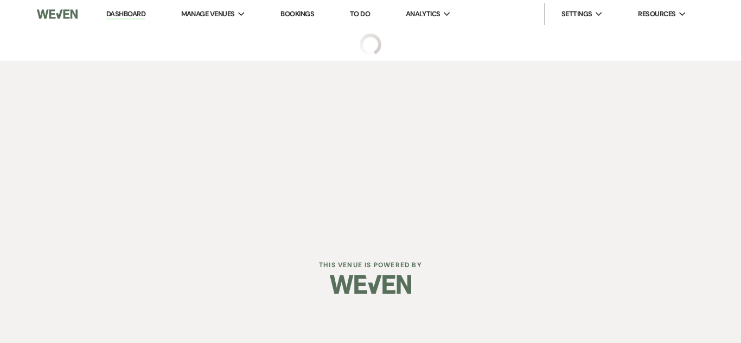
select select "5"
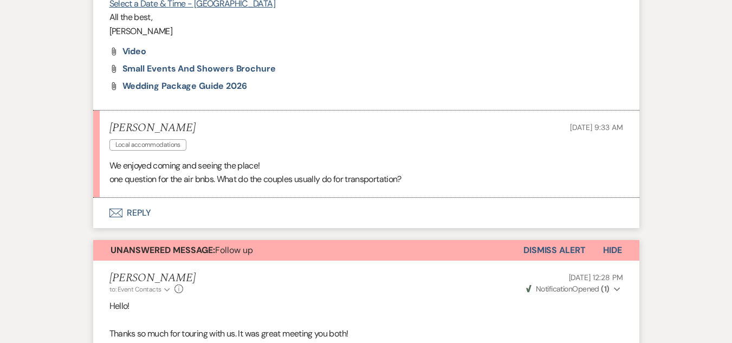
scroll to position [759, 0]
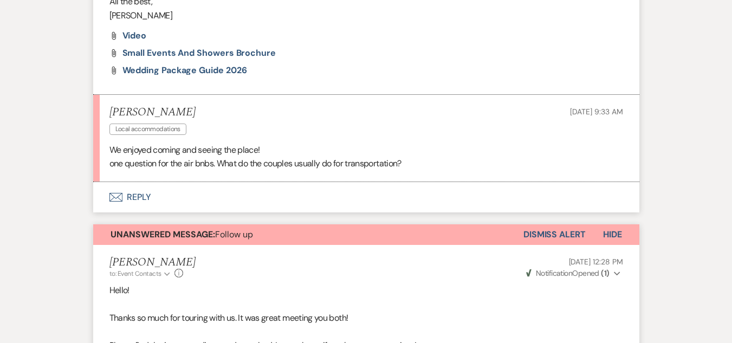
click at [141, 195] on button "Envelope Reply" at bounding box center [366, 197] width 546 height 30
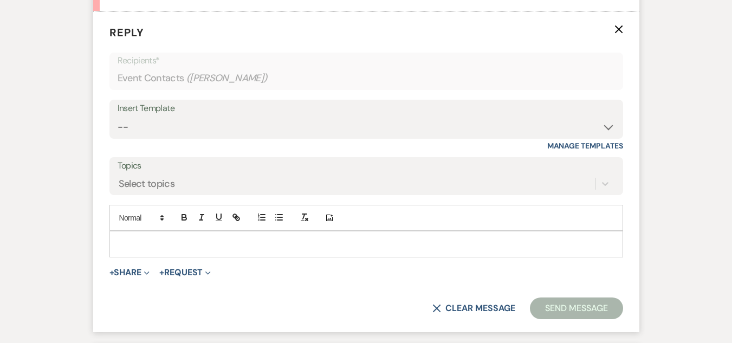
scroll to position [930, 0]
click at [249, 250] on div at bounding box center [366, 243] width 513 height 25
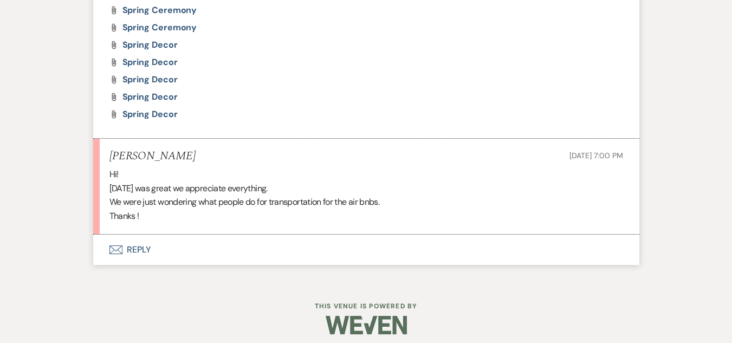
scroll to position [1788, 0]
